Goal: Information Seeking & Learning: Learn about a topic

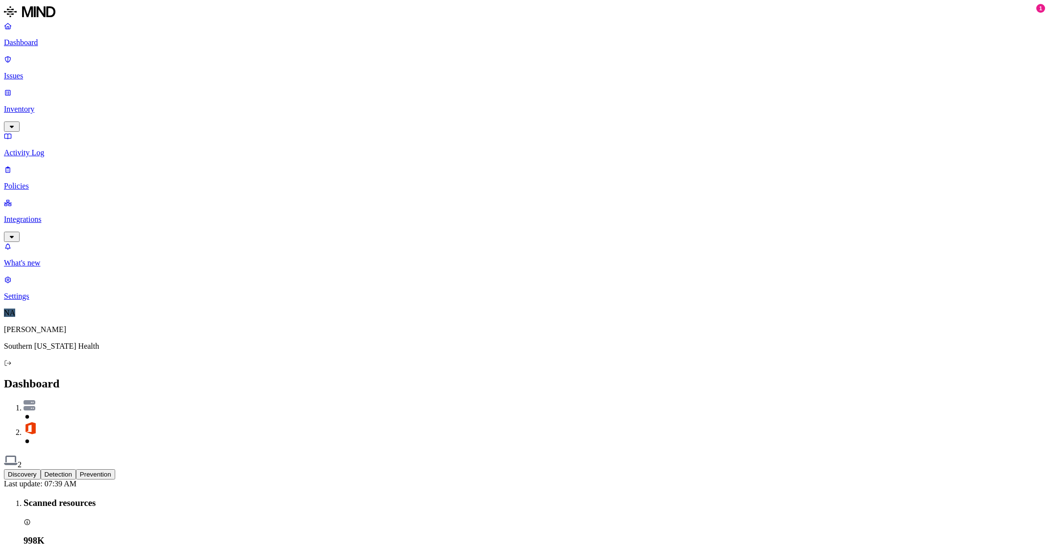
click at [76, 470] on button "Detection" at bounding box center [58, 475] width 35 height 10
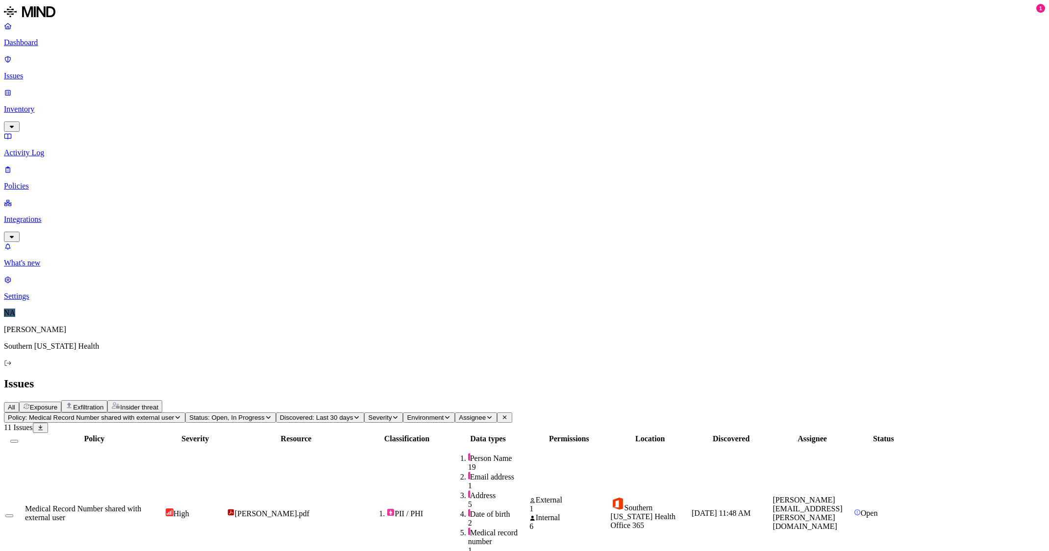
click at [141, 505] on span "Medical Record Number shared with external user" at bounding box center [83, 513] width 116 height 17
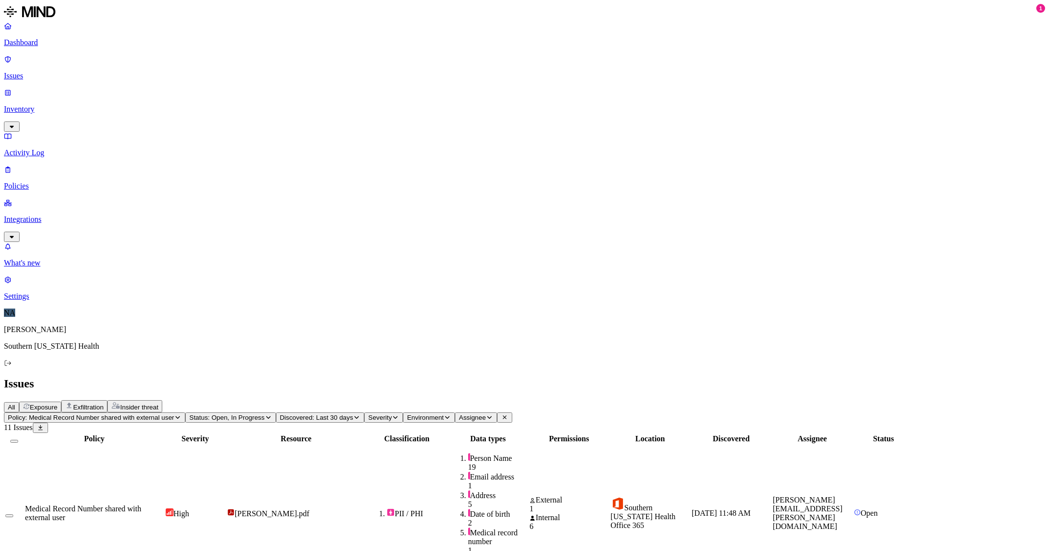
click at [71, 55] on link "Issues" at bounding box center [524, 67] width 1041 height 25
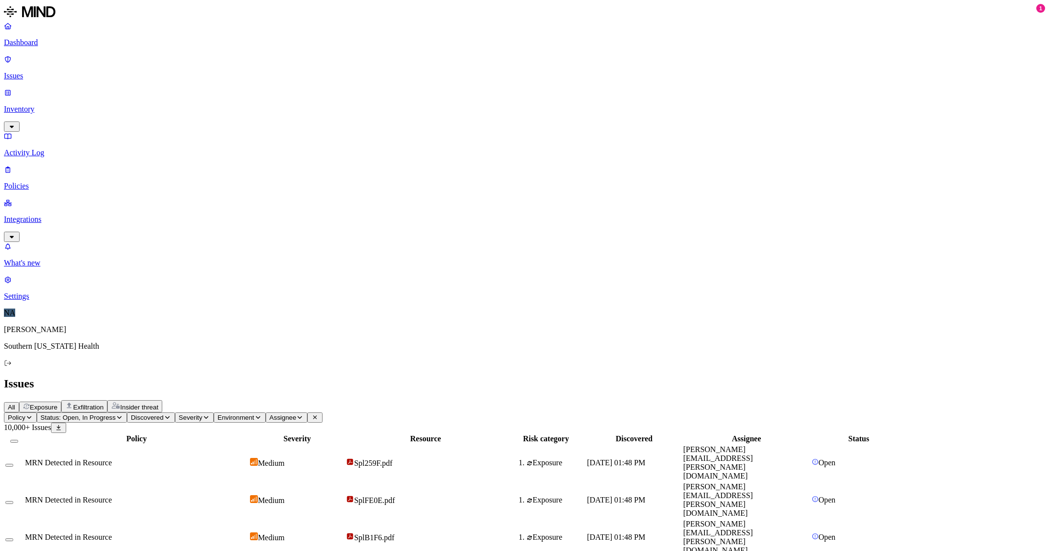
scroll to position [156, 0]
click at [254, 414] on span "Environment" at bounding box center [236, 417] width 37 height 7
click at [366, 102] on span "Endpoint" at bounding box center [373, 98] width 29 height 8
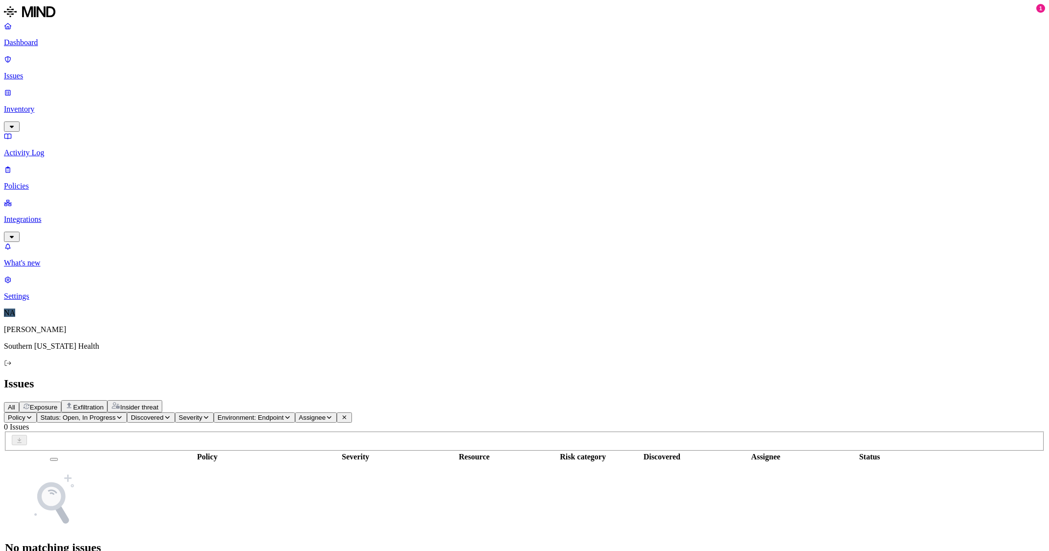
click at [284, 414] on span "Environment: Endpoint" at bounding box center [251, 417] width 66 height 7
click at [365, 102] on span "Cloud" at bounding box center [368, 98] width 19 height 8
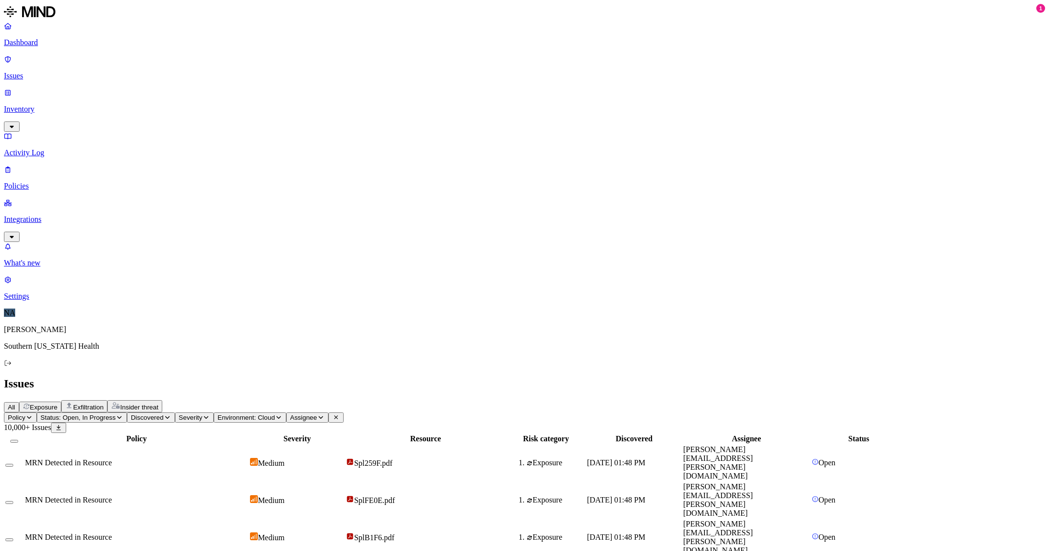
click at [282, 415] on icon "button" at bounding box center [278, 418] width 7 height 6
click at [365, 111] on span "Endpoint" at bounding box center [373, 106] width 29 height 8
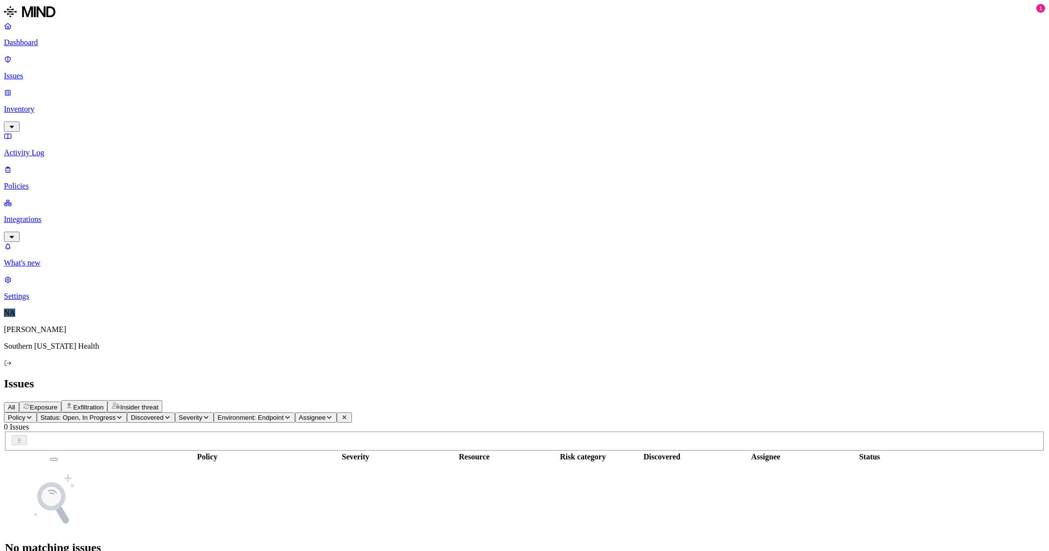
click at [15, 404] on span "All" at bounding box center [11, 407] width 7 height 7
click at [59, 44] on p "Dashboard" at bounding box center [524, 42] width 1041 height 9
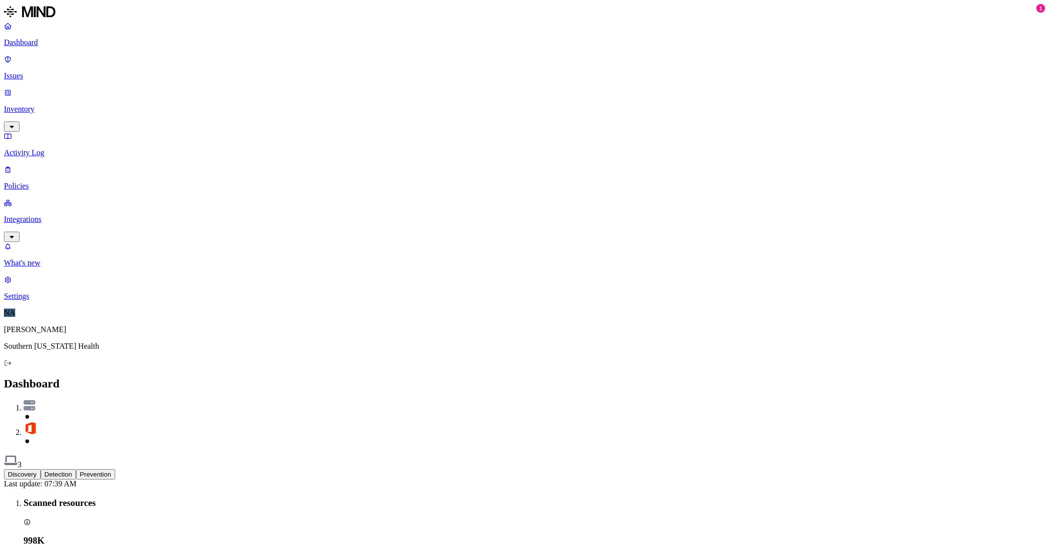
click at [43, 72] on p "Issues" at bounding box center [524, 76] width 1041 height 9
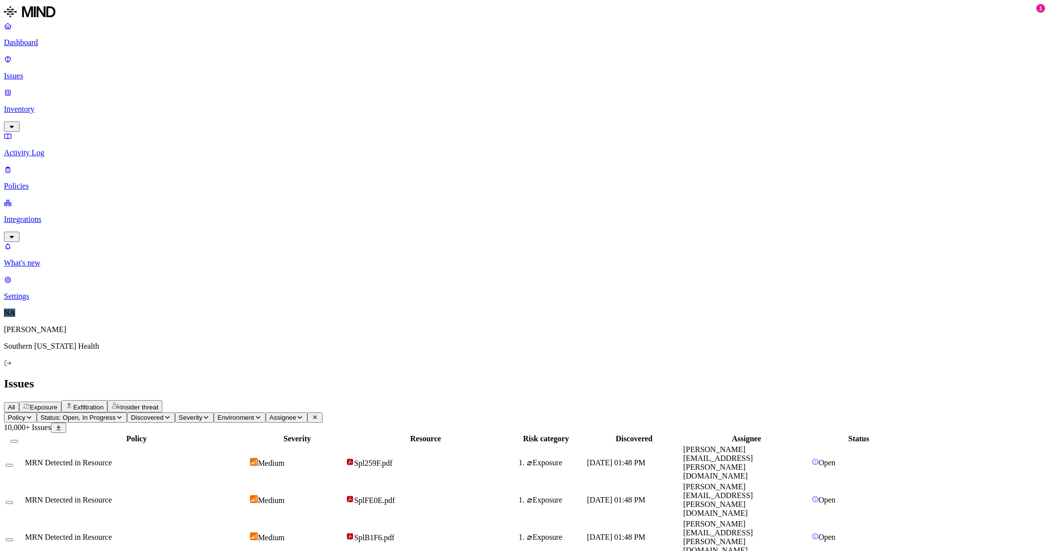
click at [36, 105] on p "Inventory" at bounding box center [524, 109] width 1041 height 9
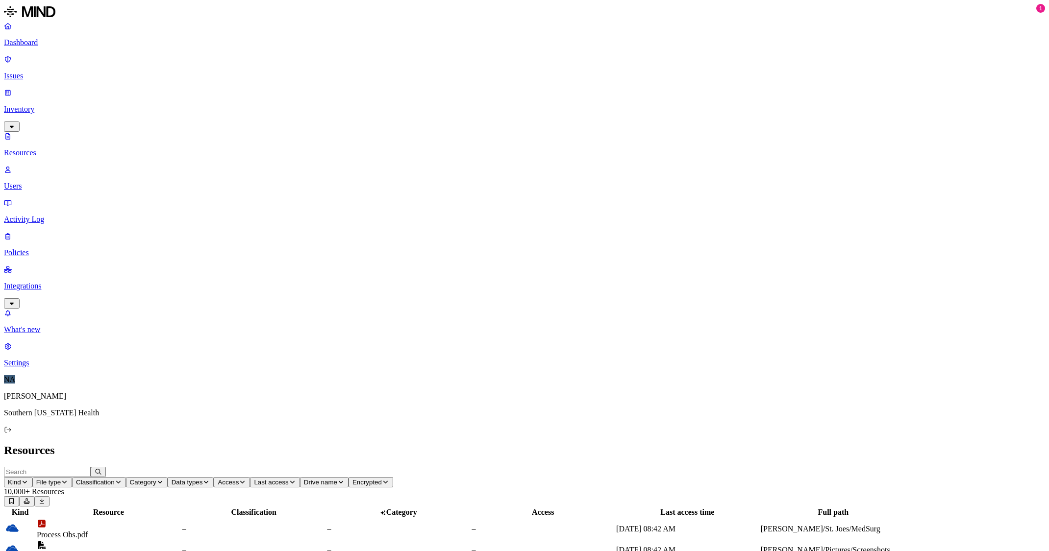
click at [46, 47] on link "Dashboard" at bounding box center [524, 34] width 1041 height 25
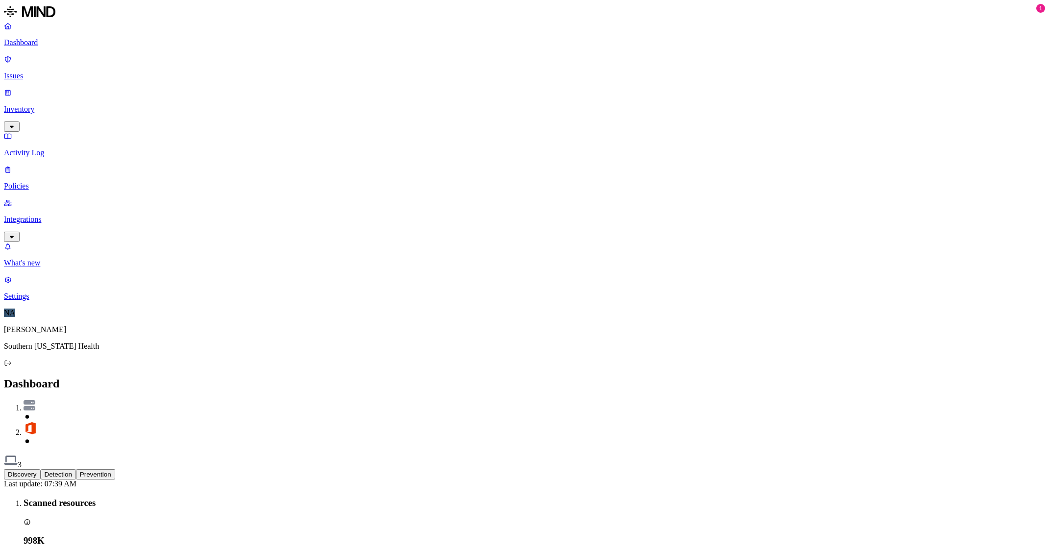
click at [44, 105] on p "Inventory" at bounding box center [524, 109] width 1041 height 9
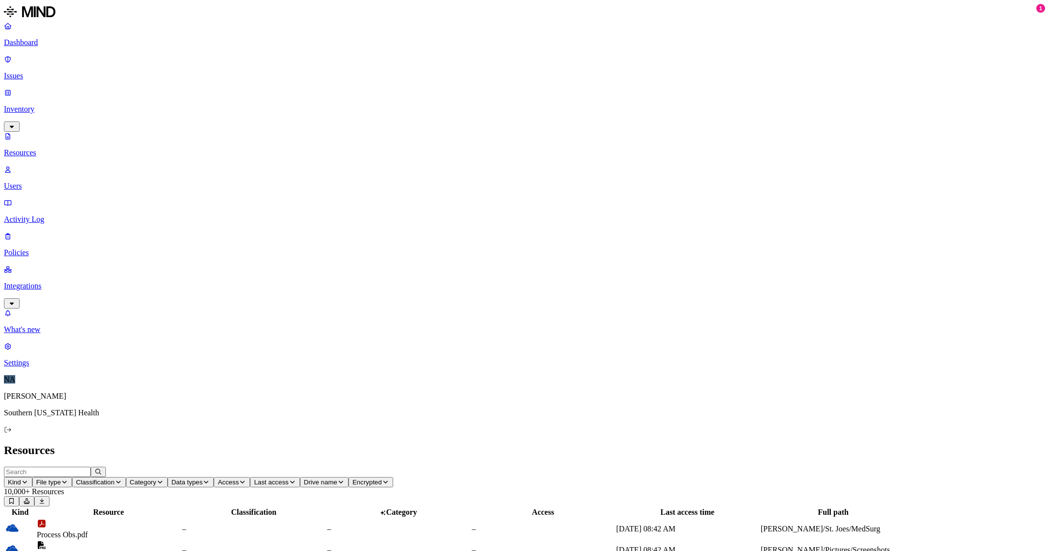
click at [51, 72] on p "Issues" at bounding box center [524, 76] width 1041 height 9
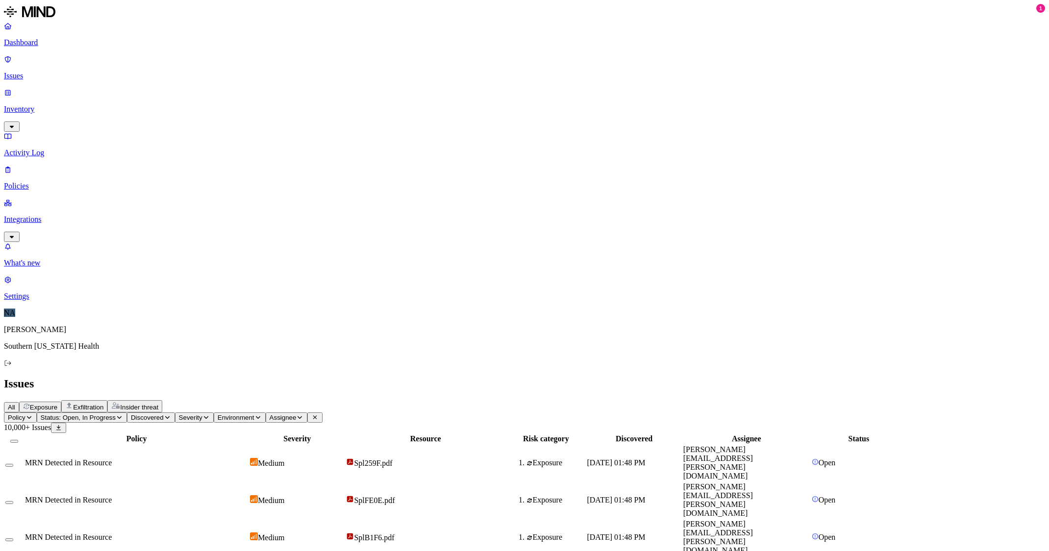
click at [16, 124] on icon "button" at bounding box center [12, 127] width 8 height 6
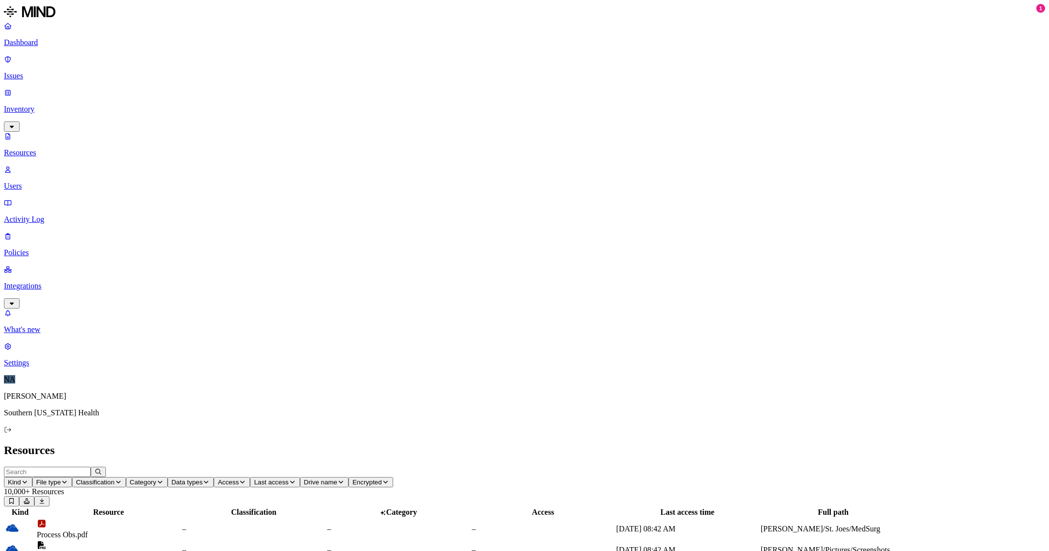
click at [45, 215] on p "Activity Log" at bounding box center [524, 219] width 1041 height 9
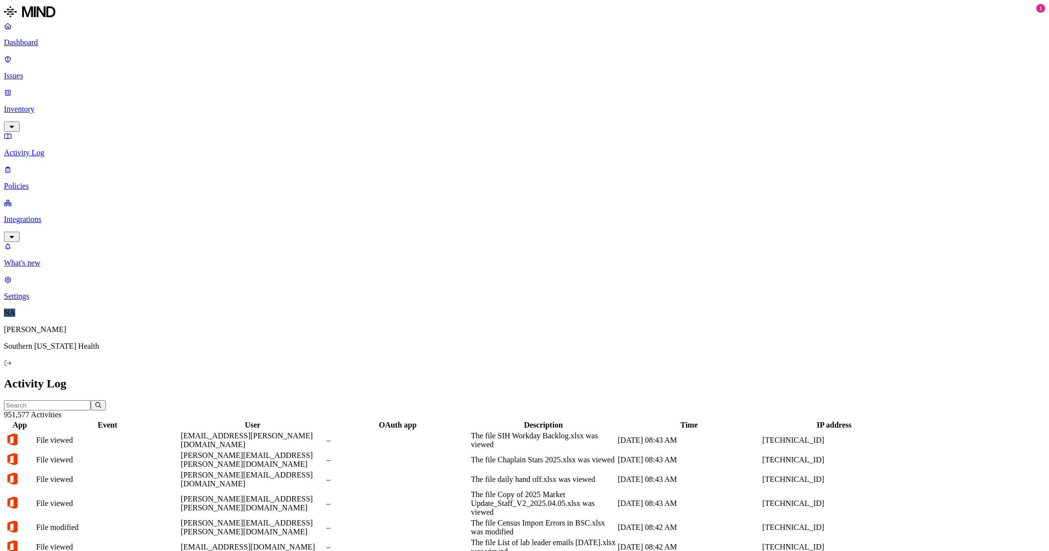
drag, startPoint x: 35, startPoint y: 37, endPoint x: 42, endPoint y: 40, distance: 7.7
click at [35, 37] on link "Dashboard" at bounding box center [524, 34] width 1041 height 25
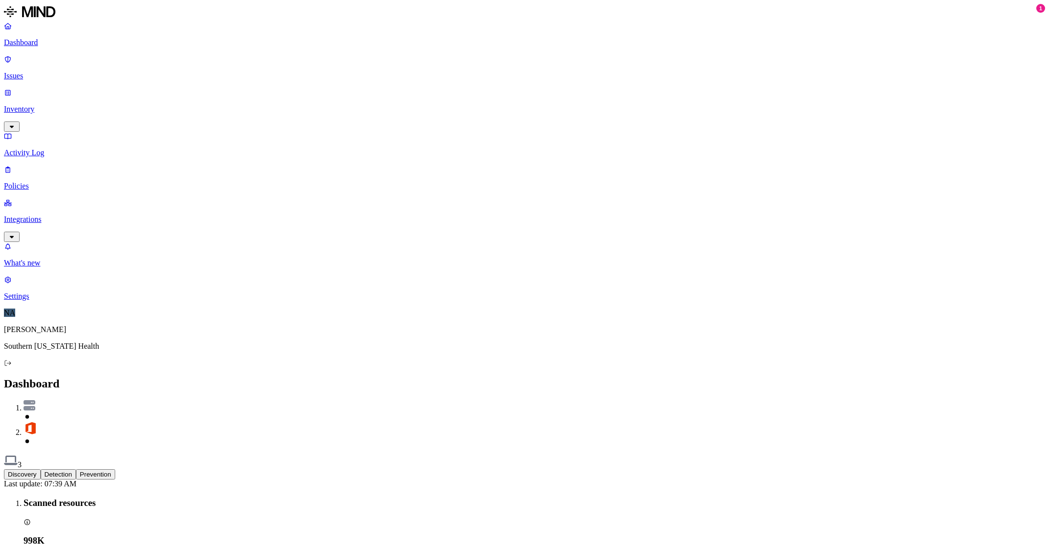
click at [76, 470] on button "Detection" at bounding box center [58, 475] width 35 height 10
